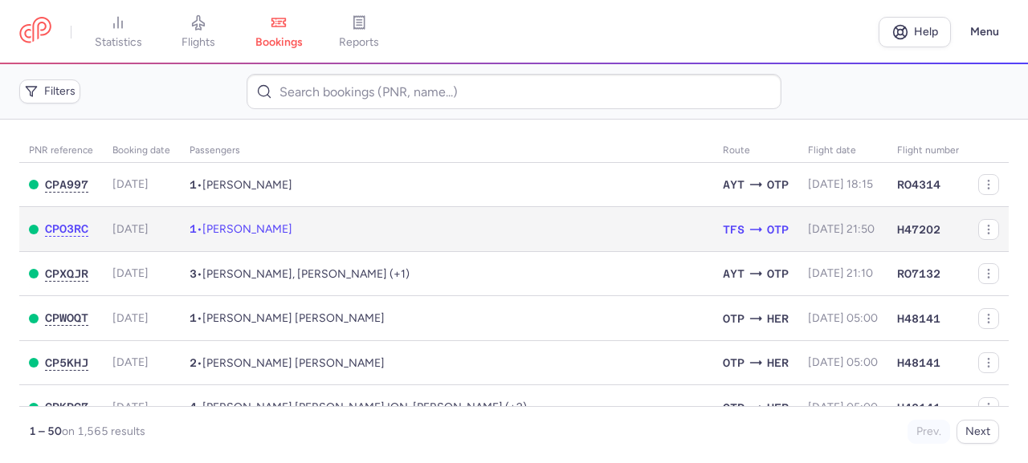
click at [320, 238] on td "1 • [PERSON_NAME]" at bounding box center [446, 229] width 533 height 45
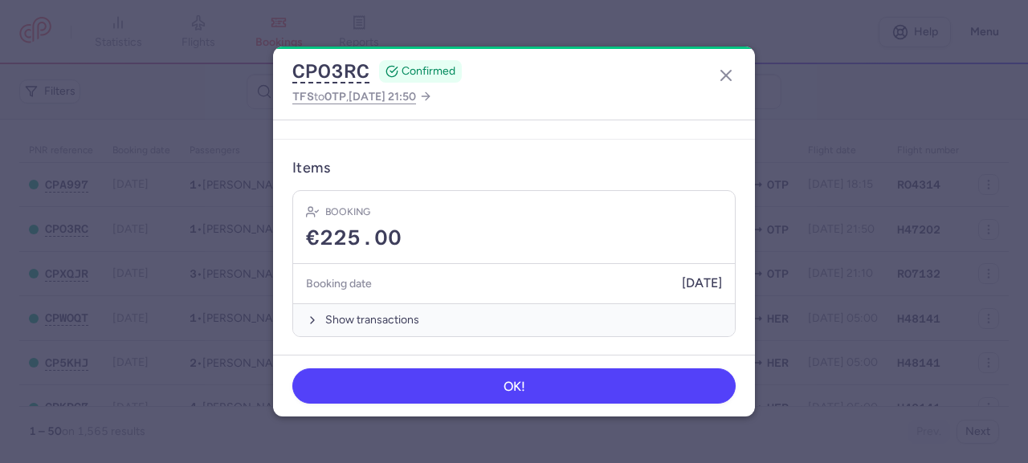
scroll to position [325, 0]
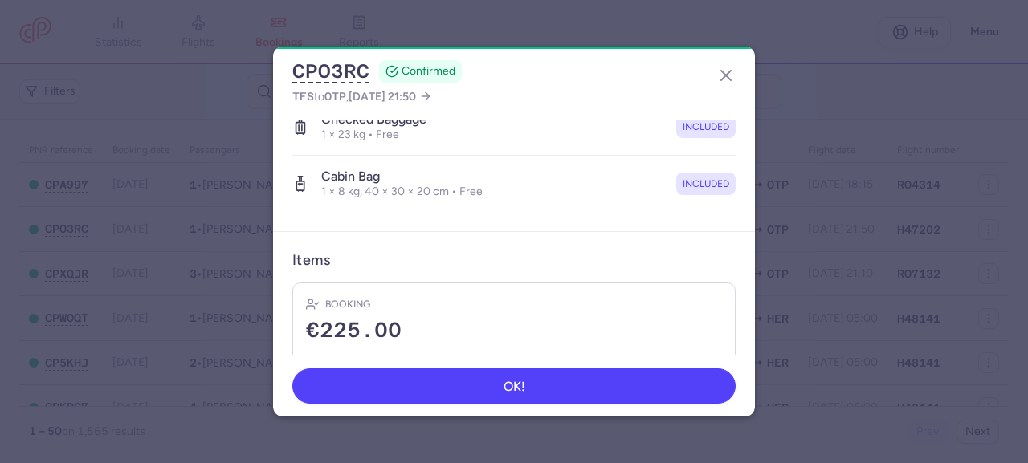
click at [740, 258] on article "Items Booking €225.00 Booking date [DATE] Show transactions" at bounding box center [514, 340] width 482 height 217
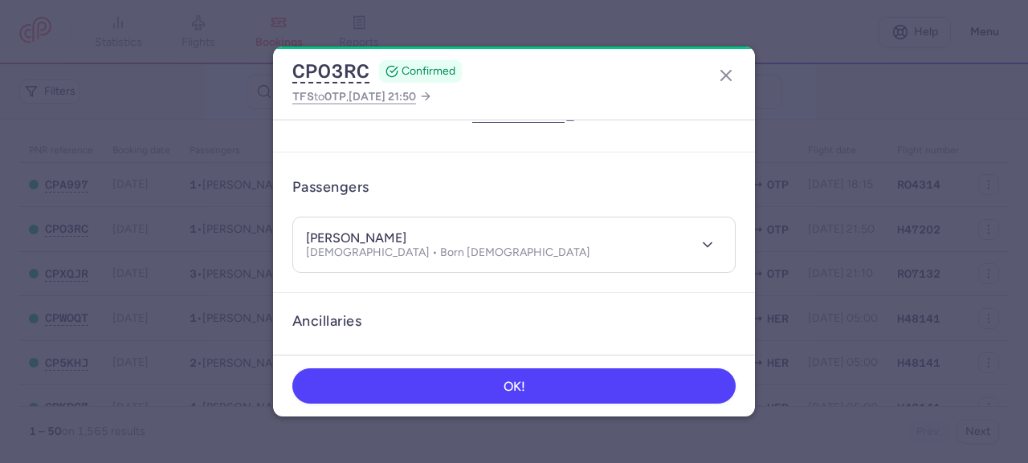
scroll to position [82, 0]
drag, startPoint x: 512, startPoint y: 235, endPoint x: 438, endPoint y: 232, distance: 74.8
click at [406, 232] on h4 "[PERSON_NAME]" at bounding box center [356, 237] width 100 height 16
copy h4 "[PERSON_NAME]"
drag, startPoint x: 429, startPoint y: 239, endPoint x: 305, endPoint y: 237, distance: 123.7
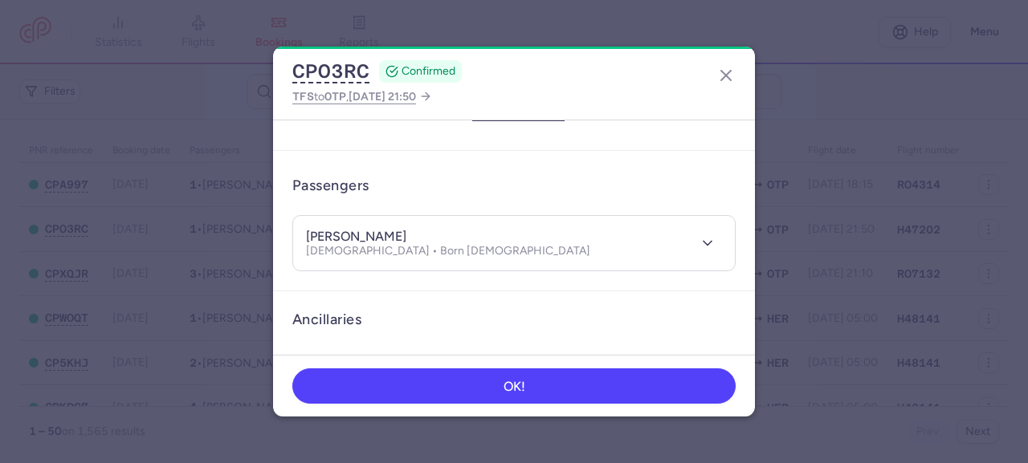
click at [305, 237] on header "[PERSON_NAME] MLADENOVA [DEMOGRAPHIC_DATA] • Born [DEMOGRAPHIC_DATA]" at bounding box center [514, 243] width 442 height 55
copy h4 "[PERSON_NAME]"
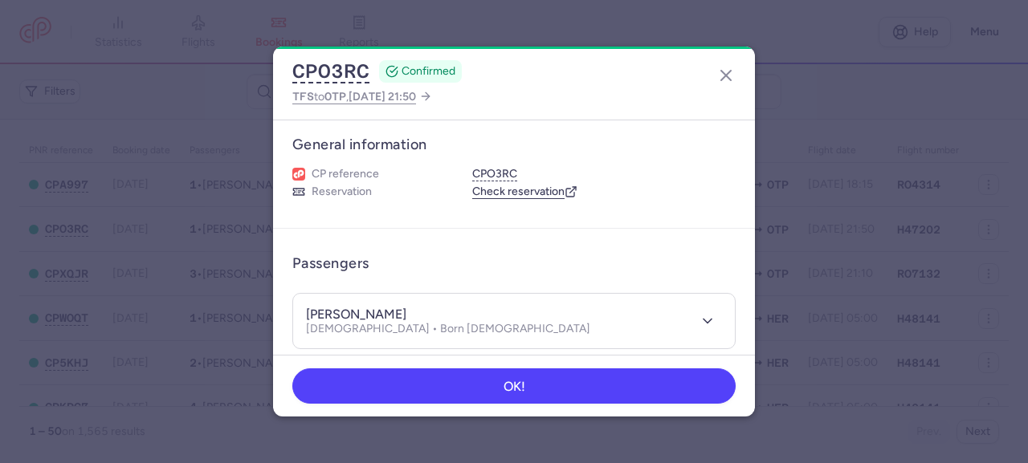
scroll to position [0, 0]
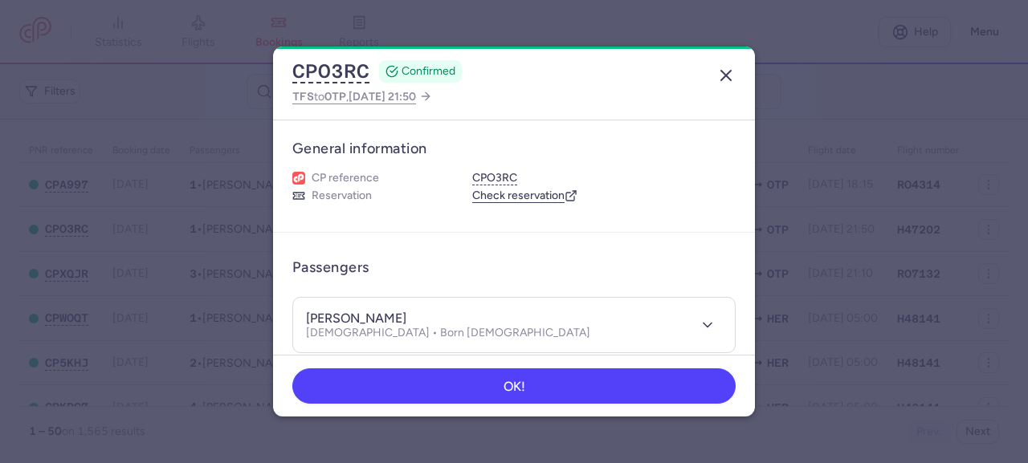
click at [732, 83] on icon "button" at bounding box center [725, 75] width 19 height 19
